Goal: Task Accomplishment & Management: Manage account settings

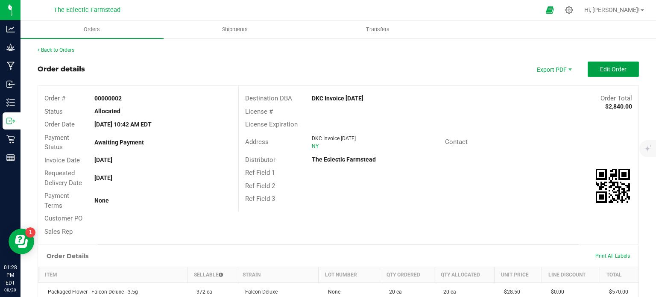
click at [609, 70] on span "Edit Order" at bounding box center [613, 69] width 26 height 7
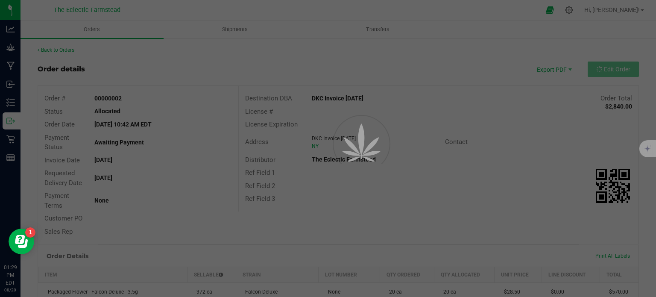
click at [418, 68] on div at bounding box center [328, 148] width 656 height 297
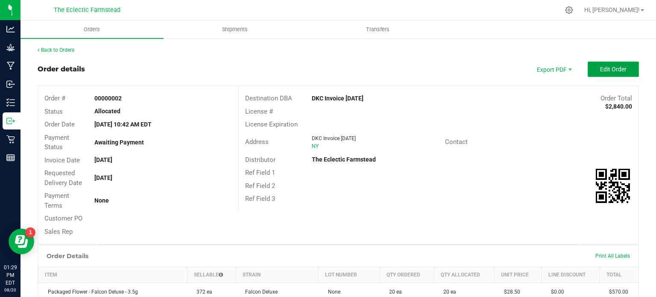
click at [617, 67] on span "Edit Order" at bounding box center [613, 69] width 26 height 7
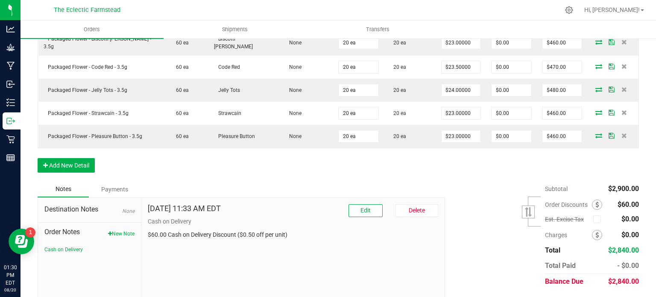
scroll to position [300, 0]
click at [586, 200] on div "Order Discounts" at bounding box center [576, 205] width 63 height 10
click at [596, 202] on icon at bounding box center [597, 205] width 3 height 6
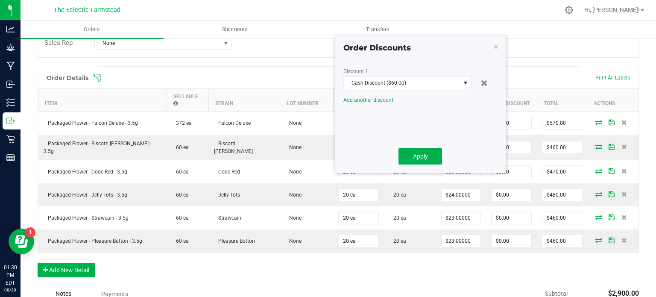
scroll to position [159, 0]
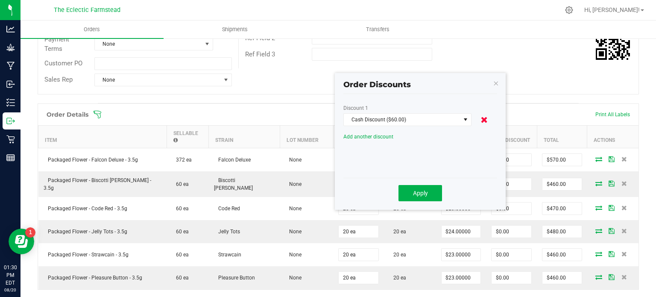
click at [485, 123] on icon at bounding box center [484, 119] width 7 height 9
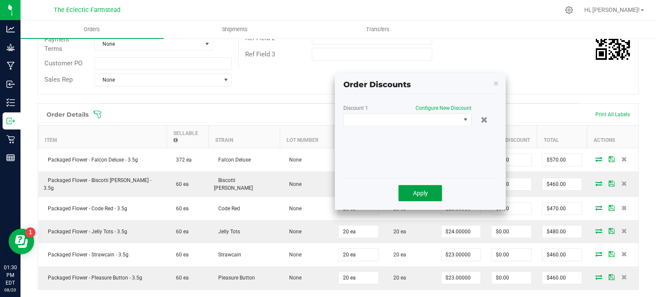
click at [419, 190] on span "Apply" at bounding box center [420, 193] width 15 height 7
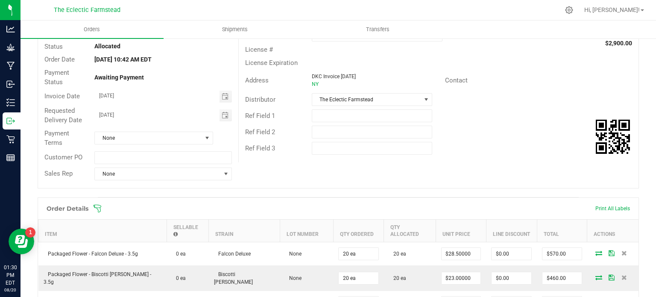
scroll to position [0, 0]
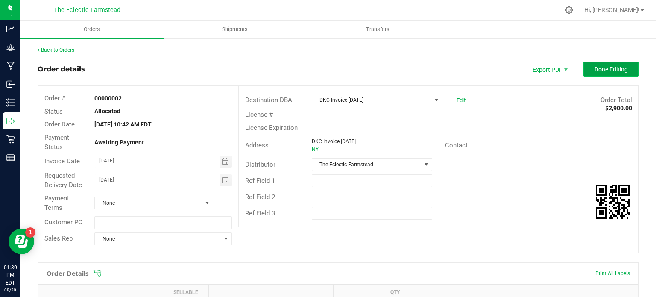
click at [595, 67] on span "Done Editing" at bounding box center [611, 69] width 33 height 7
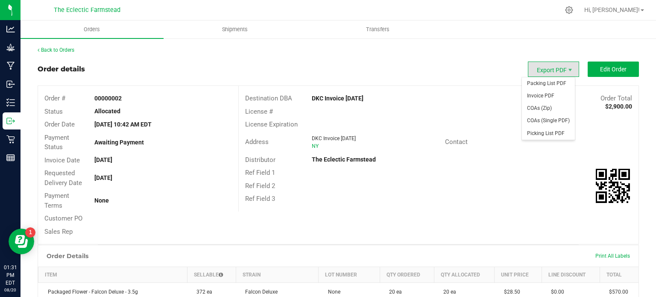
click at [558, 65] on span "Export PDF" at bounding box center [553, 69] width 51 height 15
click at [545, 95] on span "Invoice PDF" at bounding box center [548, 96] width 53 height 12
